Goal: Task Accomplishment & Management: Manage account settings

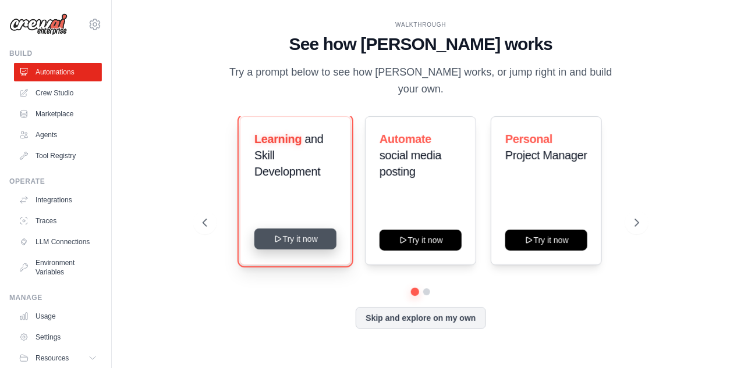
click at [292, 232] on button "Try it now" at bounding box center [295, 239] width 82 height 21
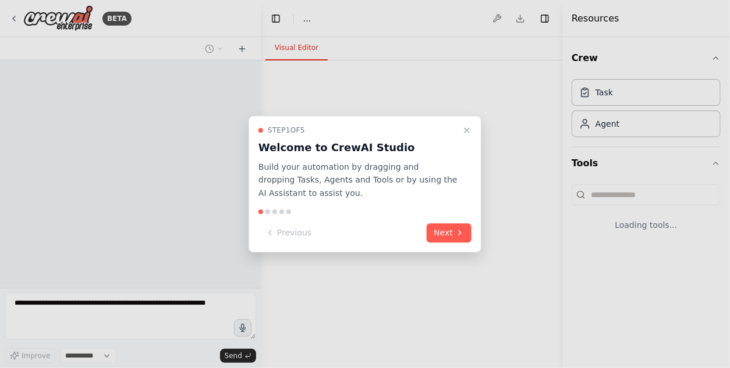
select select "****"
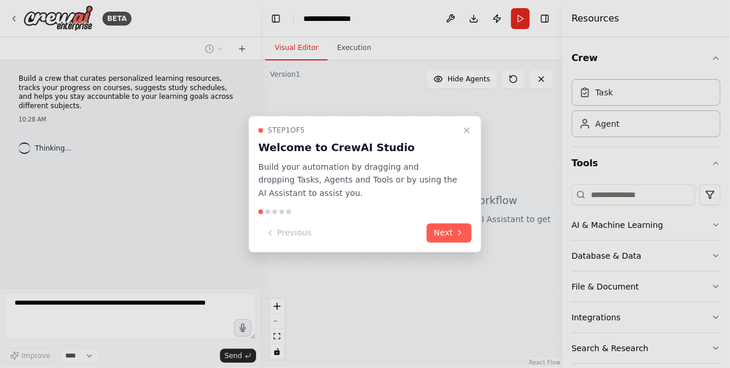
drag, startPoint x: 449, startPoint y: 236, endPoint x: 404, endPoint y: 244, distance: 45.4
click at [449, 237] on button "Next" at bounding box center [449, 232] width 45 height 19
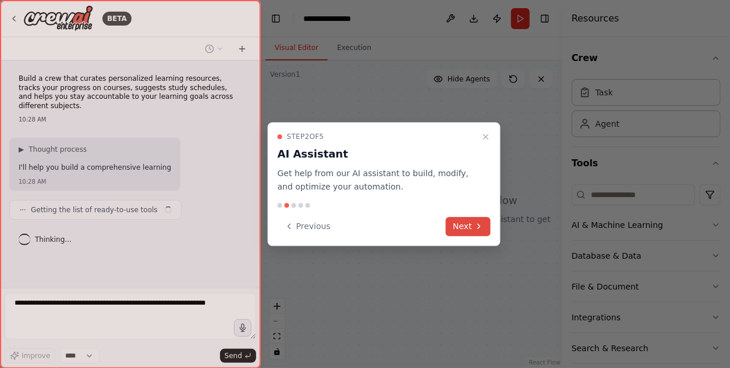
click at [457, 231] on button "Next" at bounding box center [468, 226] width 45 height 19
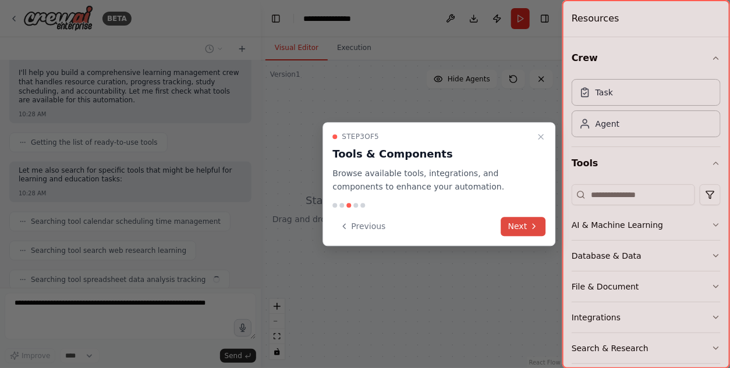
scroll to position [124, 0]
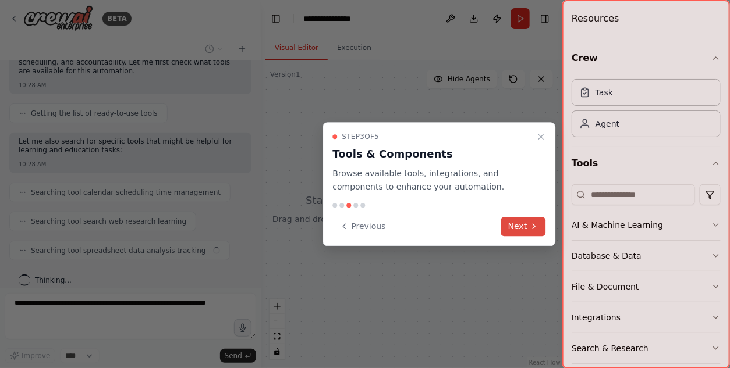
click at [534, 229] on icon at bounding box center [533, 226] width 9 height 9
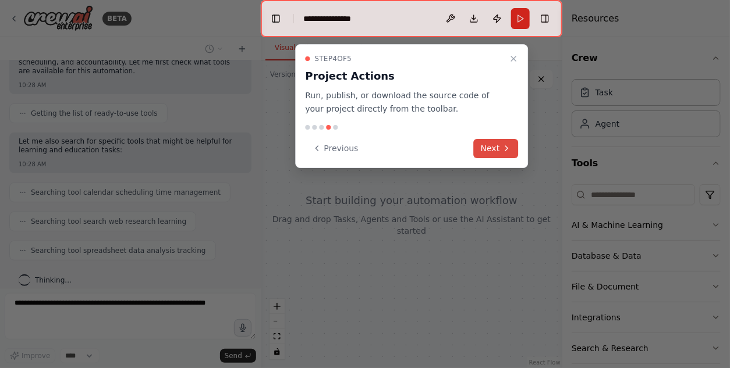
click at [504, 149] on icon at bounding box center [506, 148] width 9 height 9
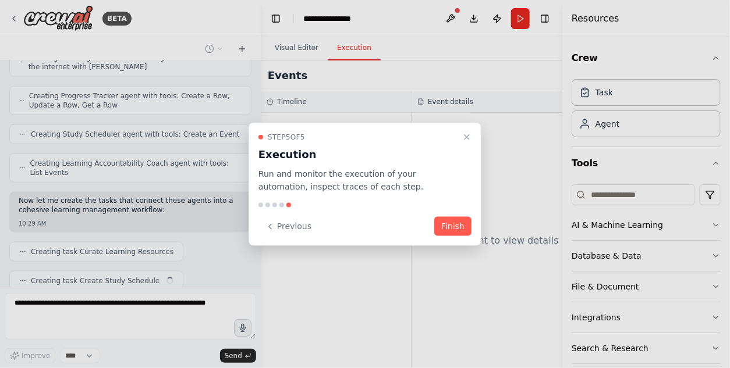
scroll to position [425, 0]
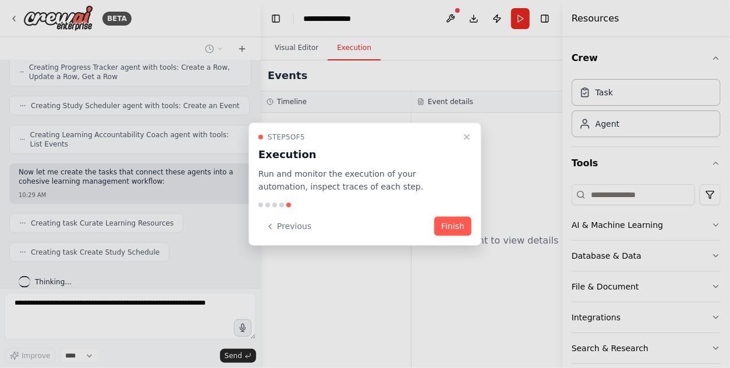
click at [63, 22] on div at bounding box center [365, 184] width 730 height 368
click at [15, 19] on div at bounding box center [365, 184] width 730 height 368
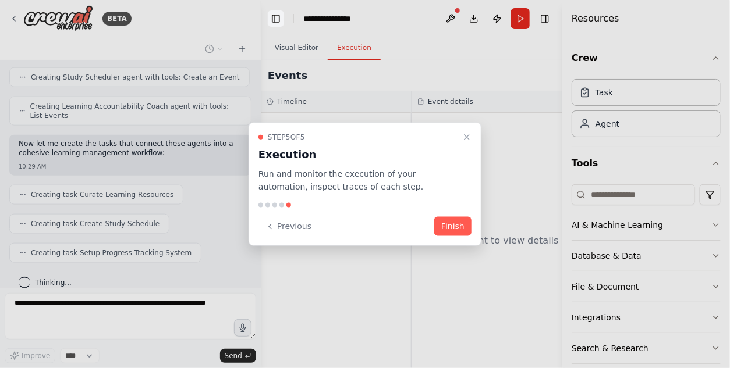
click at [276, 22] on button "Toggle Left Sidebar" at bounding box center [276, 18] width 16 height 16
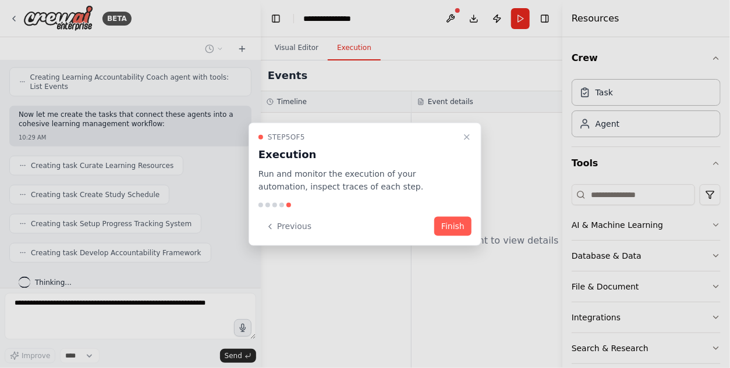
click at [454, 18] on div at bounding box center [365, 184] width 730 height 368
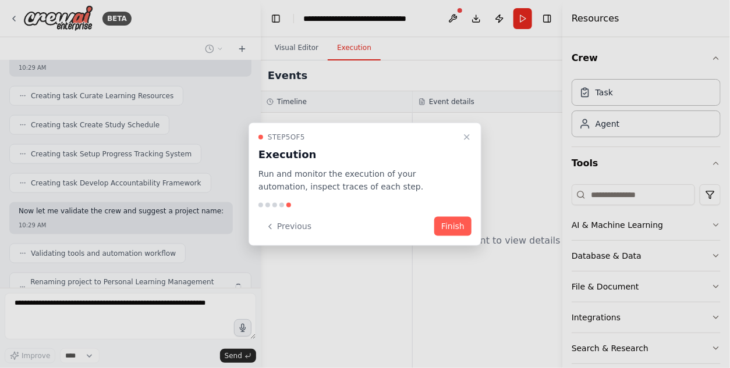
scroll to position [581, 0]
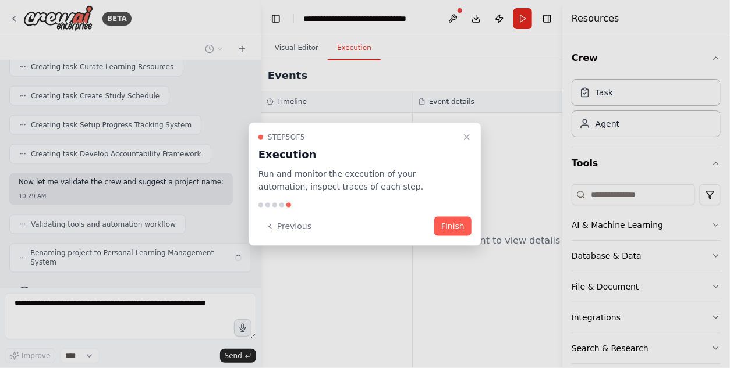
click at [608, 125] on div at bounding box center [365, 184] width 730 height 368
click at [453, 232] on button "Finish" at bounding box center [452, 226] width 37 height 19
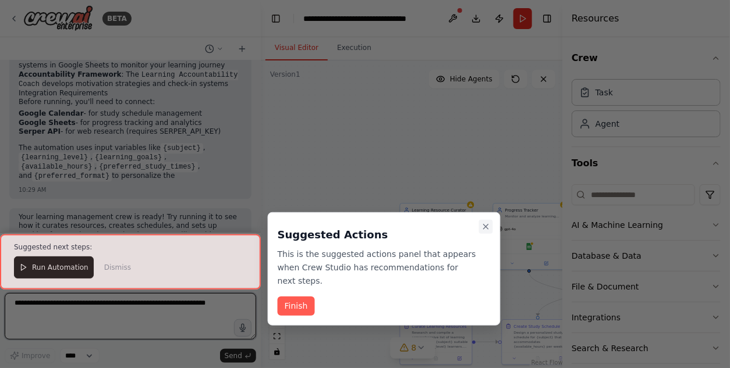
scroll to position [985, 0]
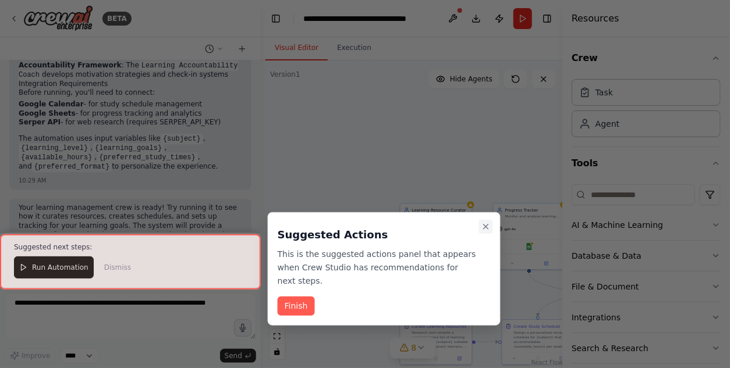
click at [482, 226] on icon "Close walkthrough" at bounding box center [485, 226] width 9 height 9
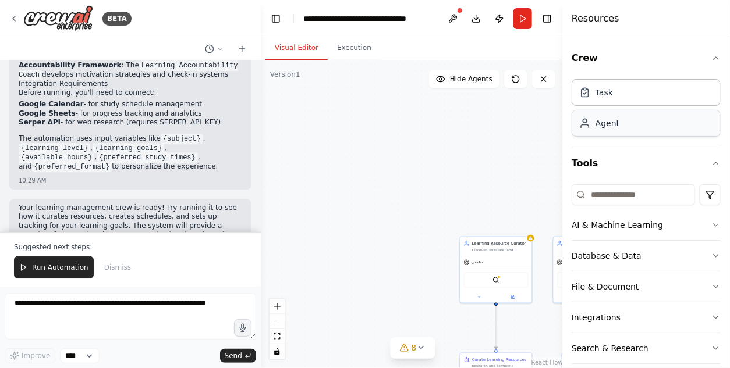
click at [600, 134] on div "Agent" at bounding box center [645, 123] width 149 height 27
click at [617, 227] on div "AI & Machine Learning" at bounding box center [616, 225] width 91 height 12
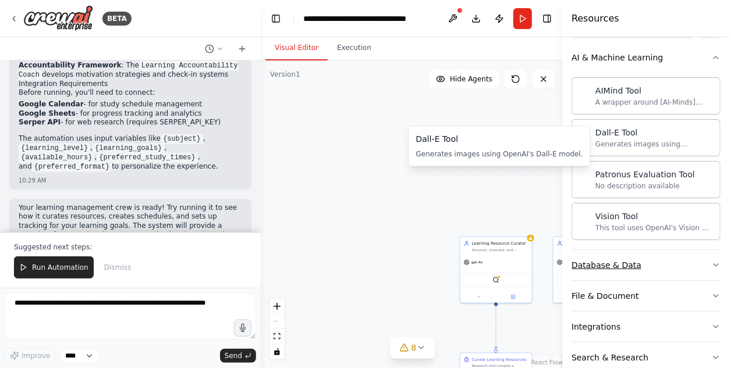
scroll to position [219, 0]
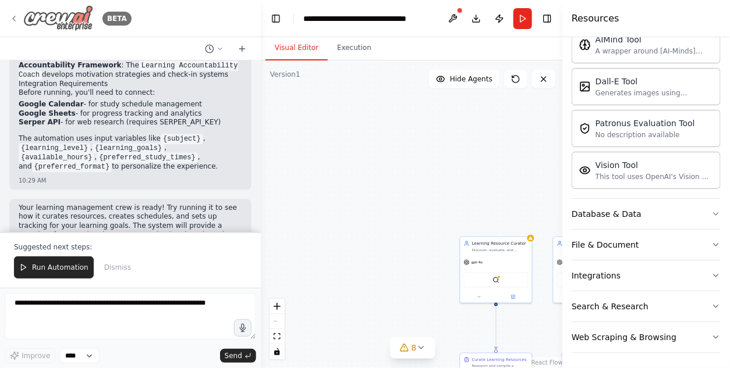
click at [51, 17] on img at bounding box center [58, 18] width 70 height 26
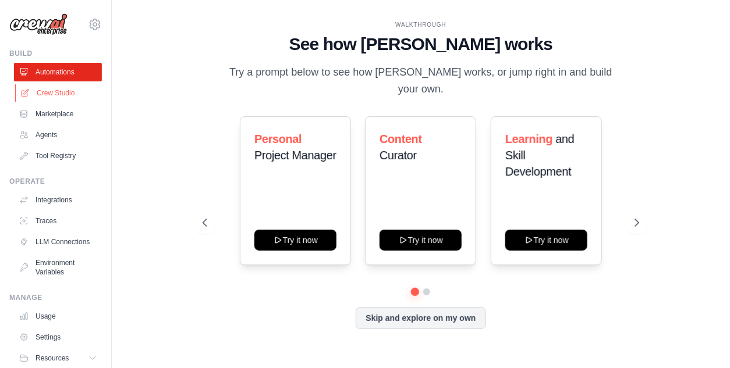
click at [59, 93] on link "Crew Studio" at bounding box center [59, 93] width 88 height 19
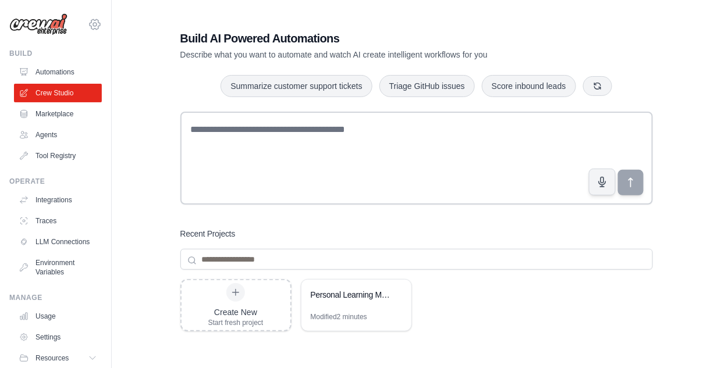
click at [93, 23] on icon at bounding box center [94, 24] width 3 height 3
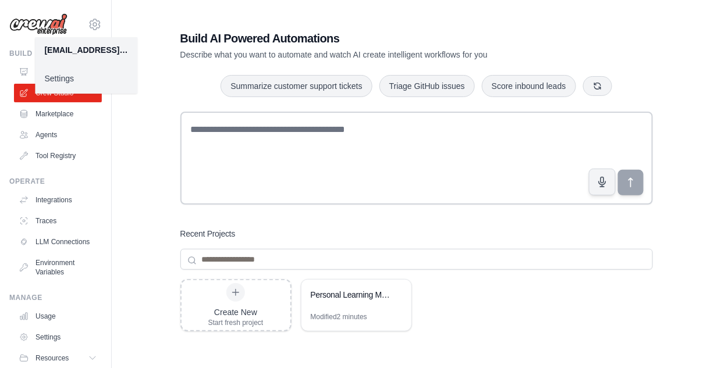
click at [242, 17] on div "Build AI Powered Automations Describe what you want to automate and watch AI cr…" at bounding box center [416, 248] width 500 height 473
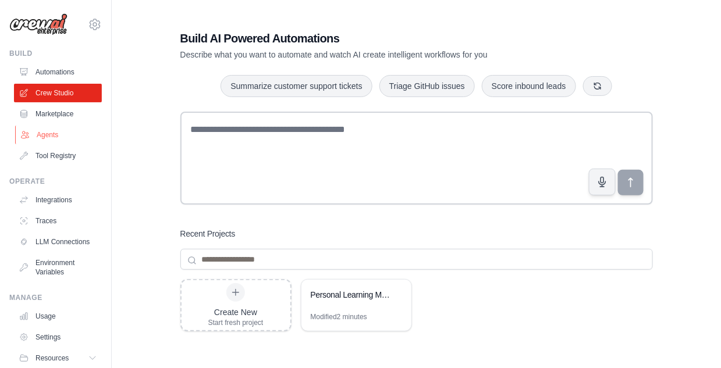
click at [54, 136] on link "Agents" at bounding box center [59, 135] width 88 height 19
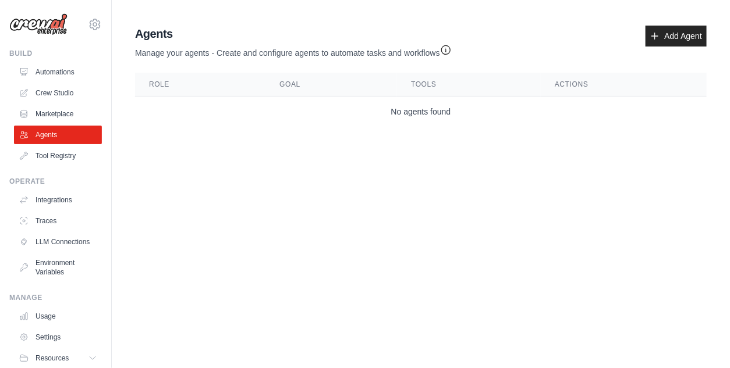
click at [151, 86] on th "Role" at bounding box center [200, 85] width 130 height 24
click at [298, 86] on th "Goal" at bounding box center [331, 85] width 132 height 24
click at [55, 118] on link "Marketplace" at bounding box center [59, 114] width 88 height 19
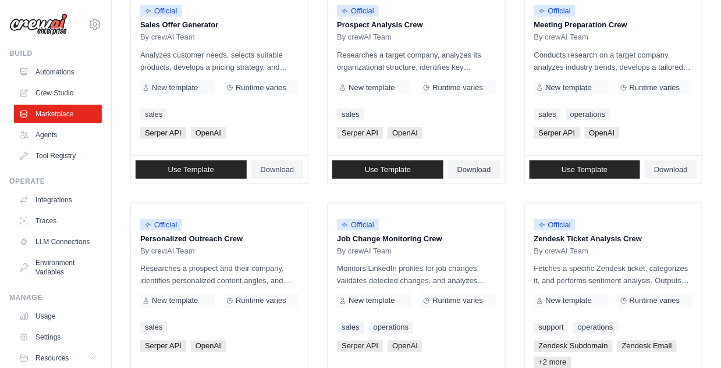
scroll to position [407, 0]
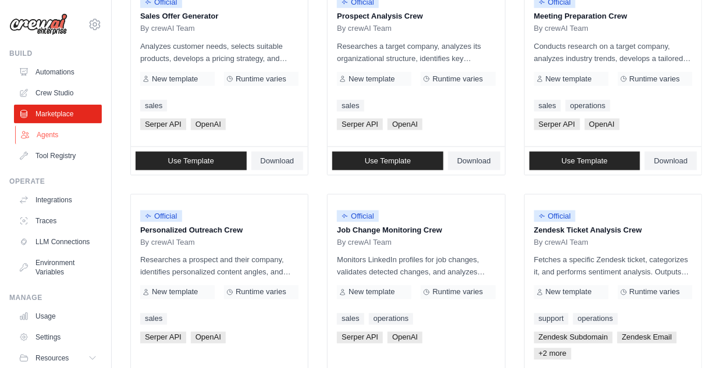
click at [51, 136] on link "Agents" at bounding box center [59, 135] width 88 height 19
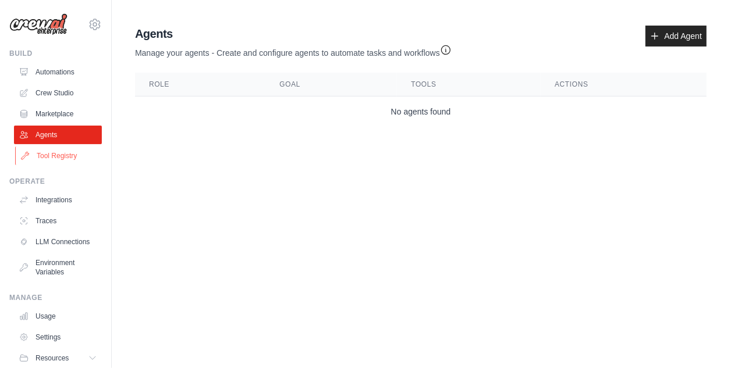
click at [56, 155] on link "Tool Registry" at bounding box center [59, 156] width 88 height 19
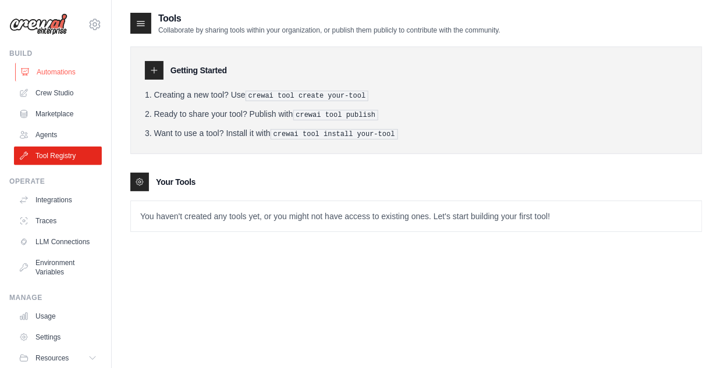
click at [46, 74] on link "Automations" at bounding box center [59, 72] width 88 height 19
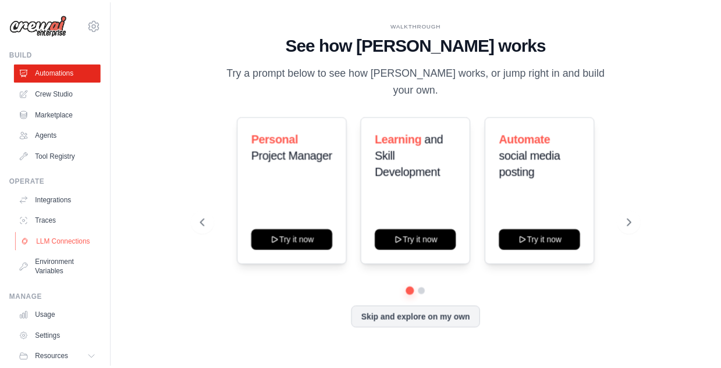
scroll to position [48, 0]
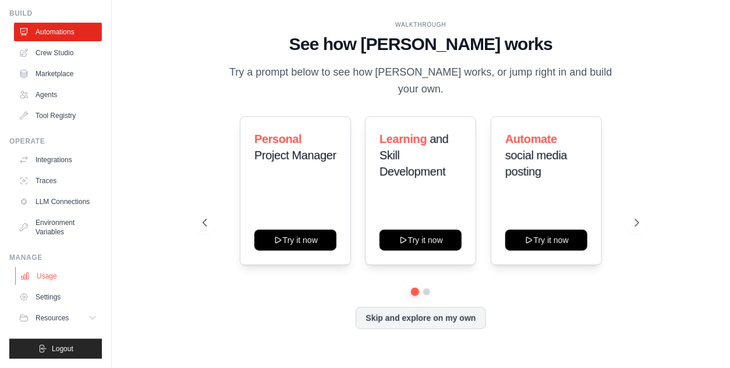
click at [44, 272] on link "Usage" at bounding box center [59, 276] width 88 height 19
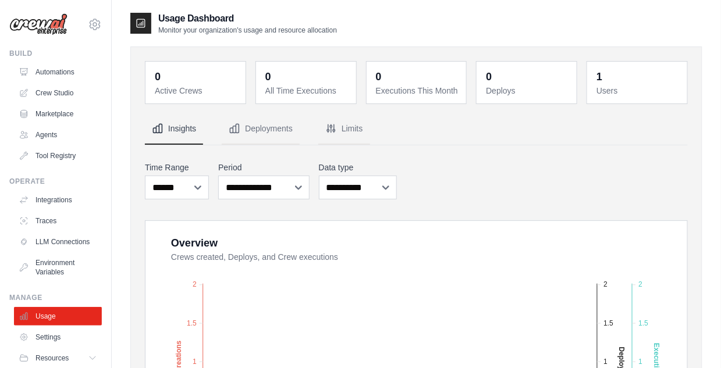
click at [20, 55] on div "Build" at bounding box center [55, 53] width 93 height 9
click at [72, 113] on link "Marketplace" at bounding box center [59, 114] width 88 height 19
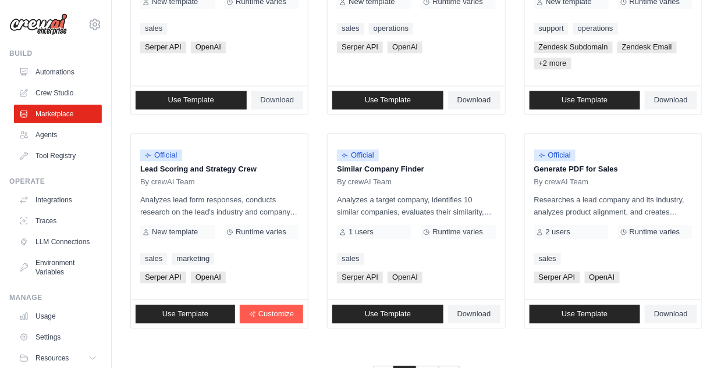
scroll to position [740, 0]
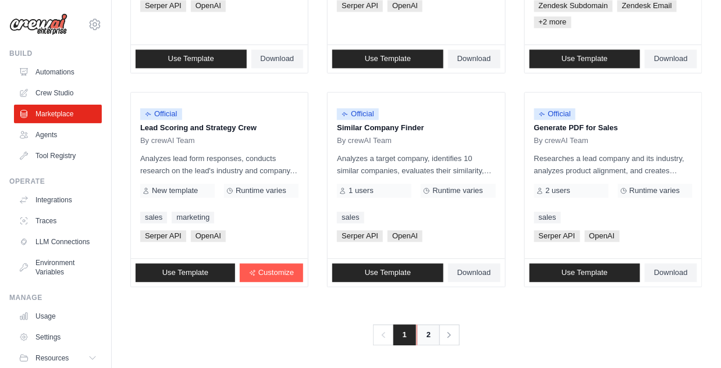
click at [425, 335] on link "2" at bounding box center [428, 335] width 23 height 21
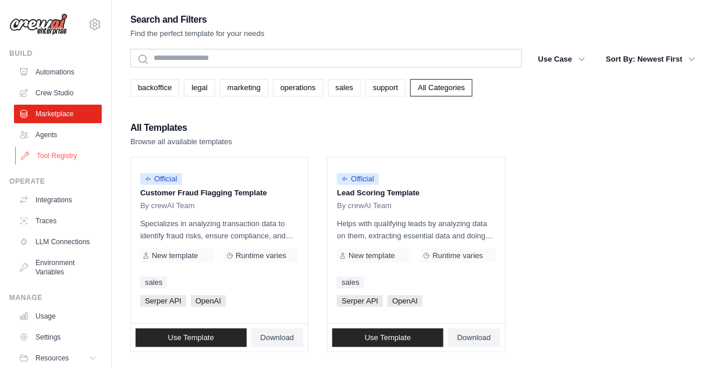
click at [55, 155] on link "Tool Registry" at bounding box center [59, 156] width 88 height 19
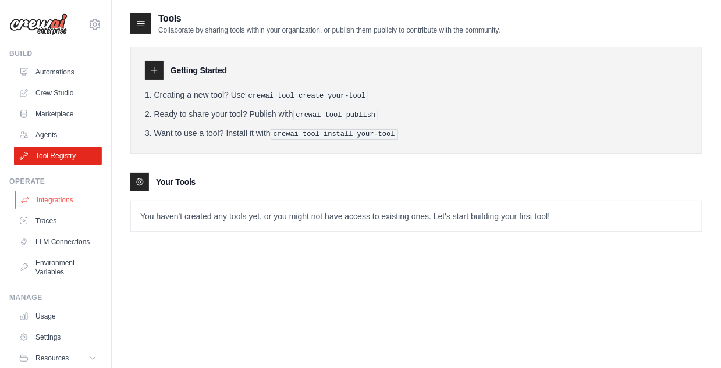
click at [56, 203] on link "Integrations" at bounding box center [59, 200] width 88 height 19
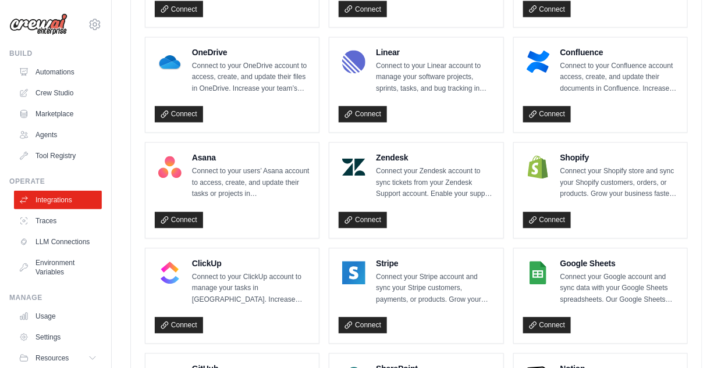
scroll to position [861, 0]
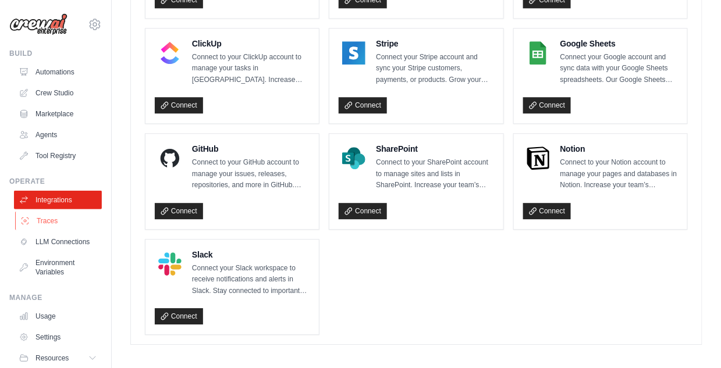
click at [54, 224] on link "Traces" at bounding box center [59, 221] width 88 height 19
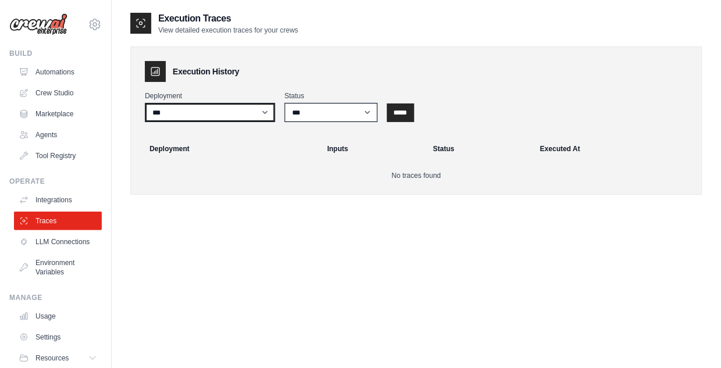
click at [241, 111] on select "***" at bounding box center [210, 112] width 130 height 19
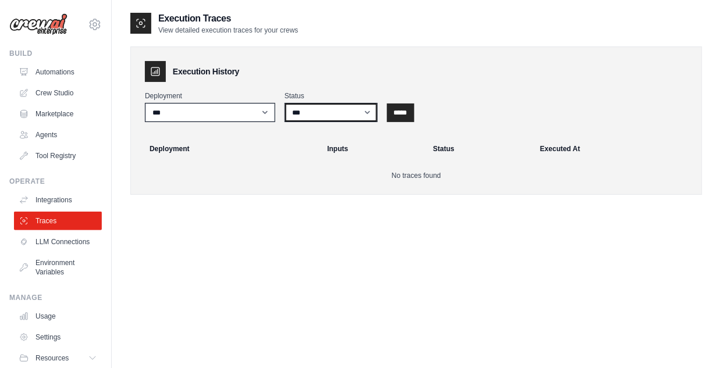
click at [342, 118] on select "*** ********* ******* *****" at bounding box center [331, 112] width 93 height 19
click at [246, 236] on div "Execution Traces View detailed execution traces for your crews Execution Histor…" at bounding box center [416, 196] width 572 height 368
click at [64, 243] on link "LLM Connections" at bounding box center [59, 242] width 88 height 19
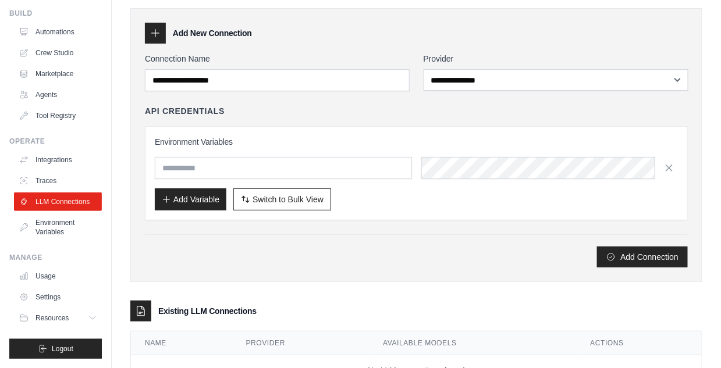
scroll to position [84, 0]
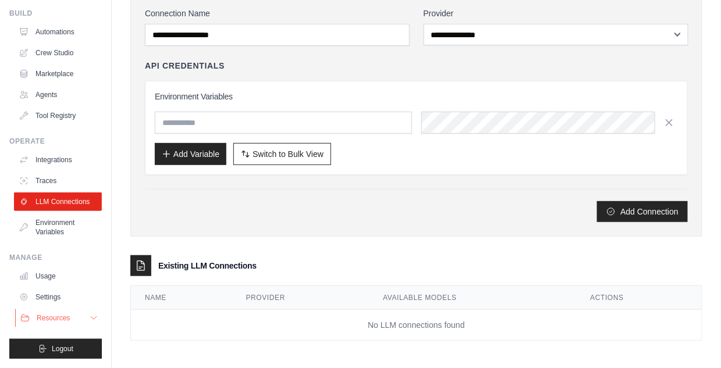
click at [55, 318] on span "Resources" at bounding box center [53, 318] width 33 height 9
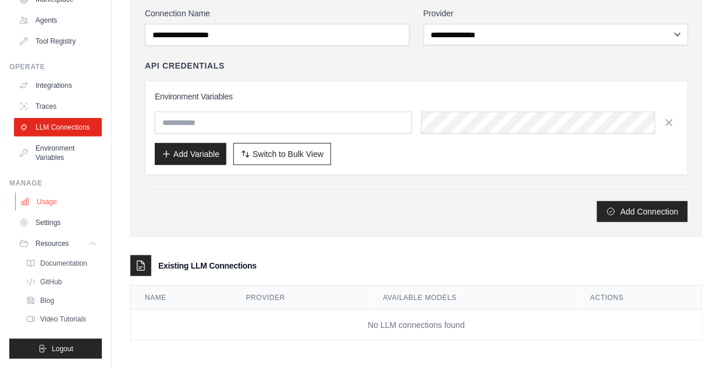
scroll to position [123, 0]
click at [56, 321] on span "Video Tutorials" at bounding box center [64, 319] width 46 height 9
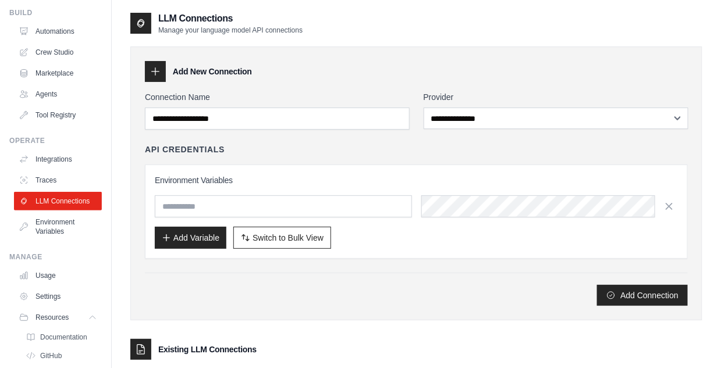
scroll to position [0, 0]
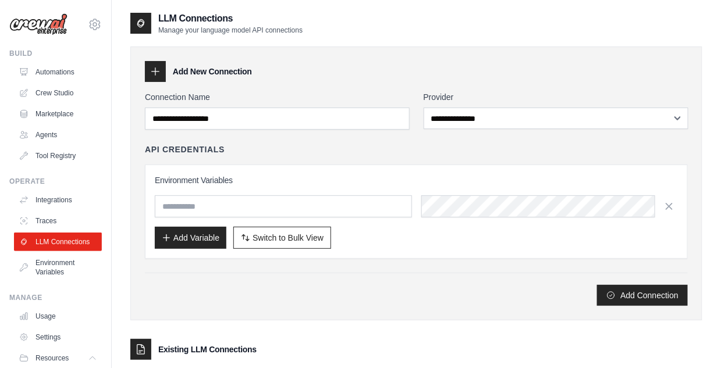
click at [50, 28] on img at bounding box center [38, 24] width 58 height 22
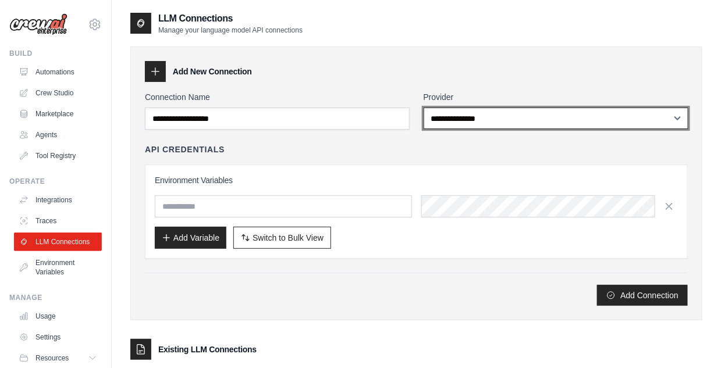
click at [446, 120] on select "**********" at bounding box center [556, 119] width 265 height 22
select select "******"
click at [424, 108] on select "**********" at bounding box center [556, 119] width 265 height 22
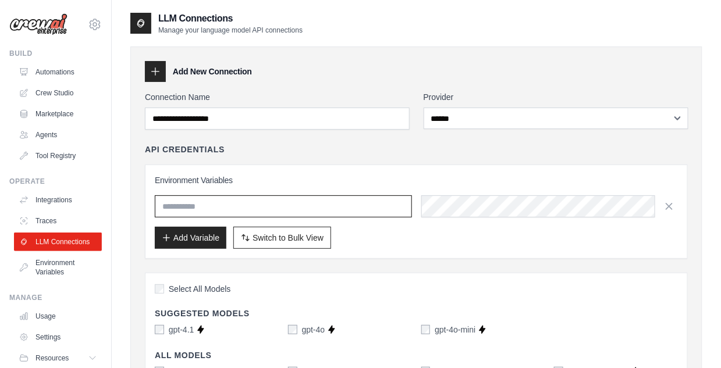
click at [213, 204] on input "text" at bounding box center [283, 207] width 257 height 22
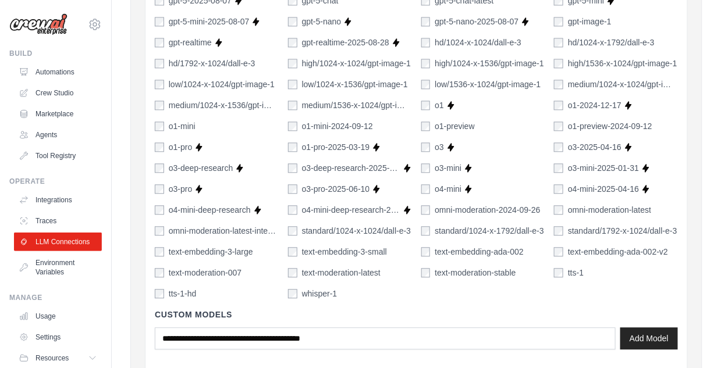
scroll to position [900, 0]
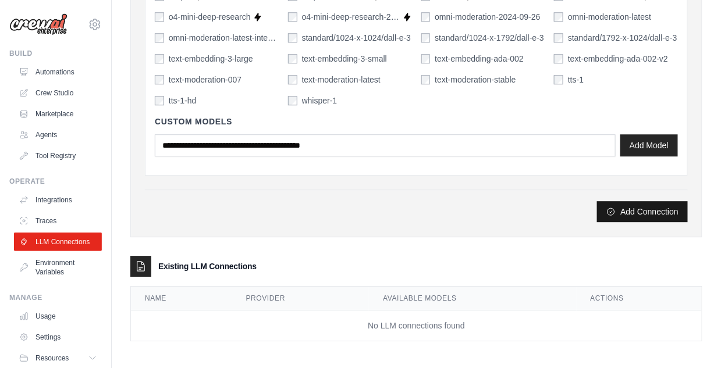
click at [664, 219] on button "Add Connection" at bounding box center [642, 211] width 91 height 21
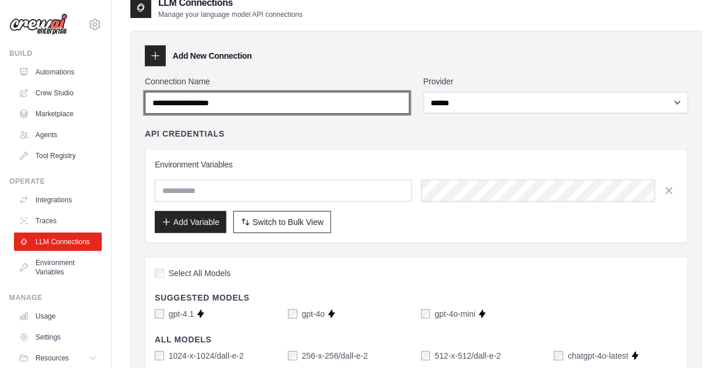
scroll to position [0, 0]
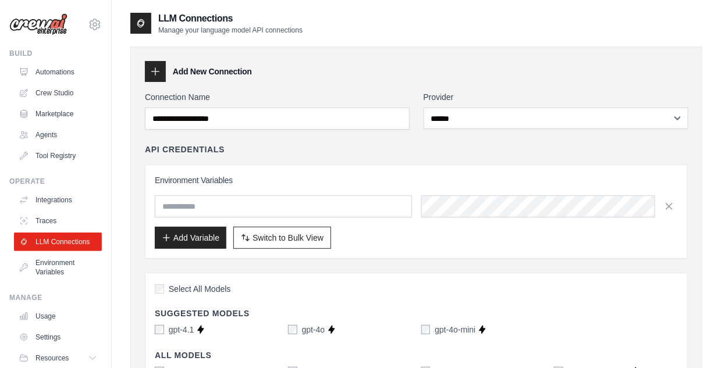
click at [298, 66] on div "Add New Connection" at bounding box center [416, 71] width 543 height 21
click at [25, 25] on img at bounding box center [38, 24] width 58 height 22
